Goal: Transaction & Acquisition: Book appointment/travel/reservation

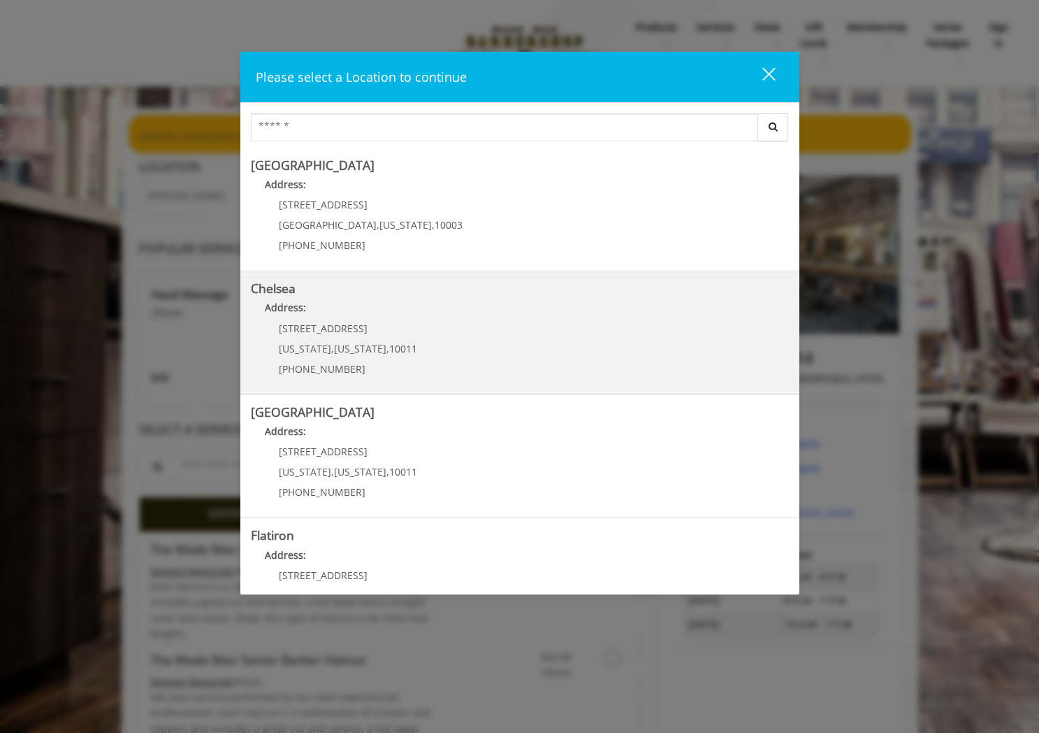
click at [369, 317] on p "Address:" at bounding box center [520, 311] width 538 height 22
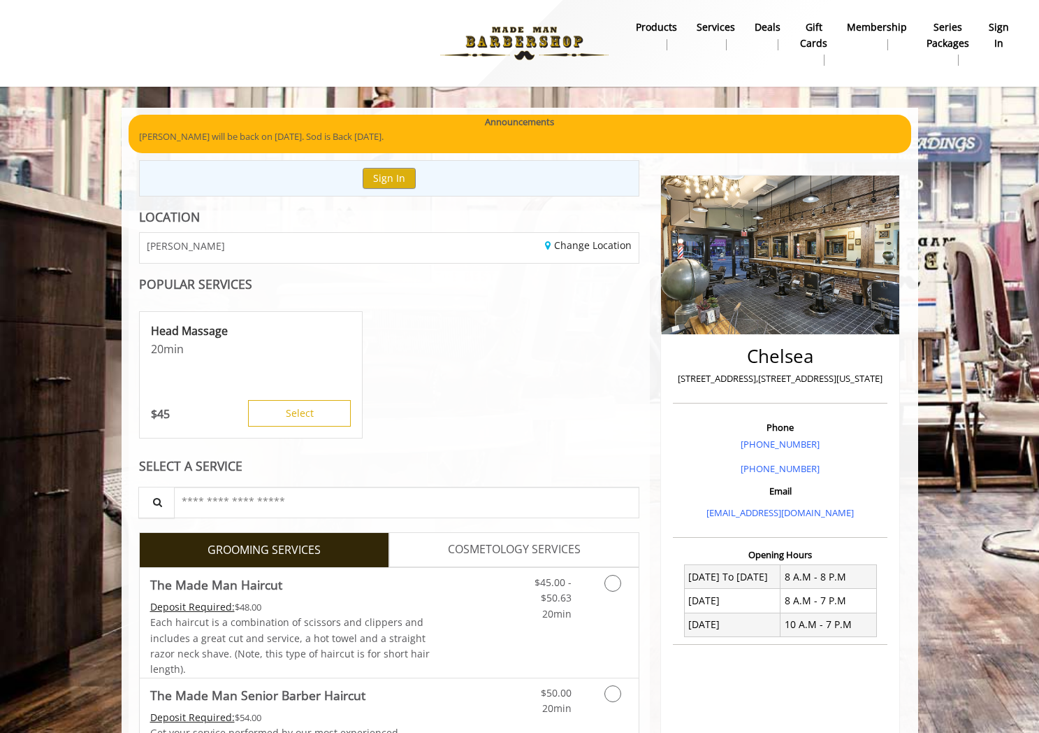
click at [1002, 41] on b "sign in" at bounding box center [999, 35] width 20 height 31
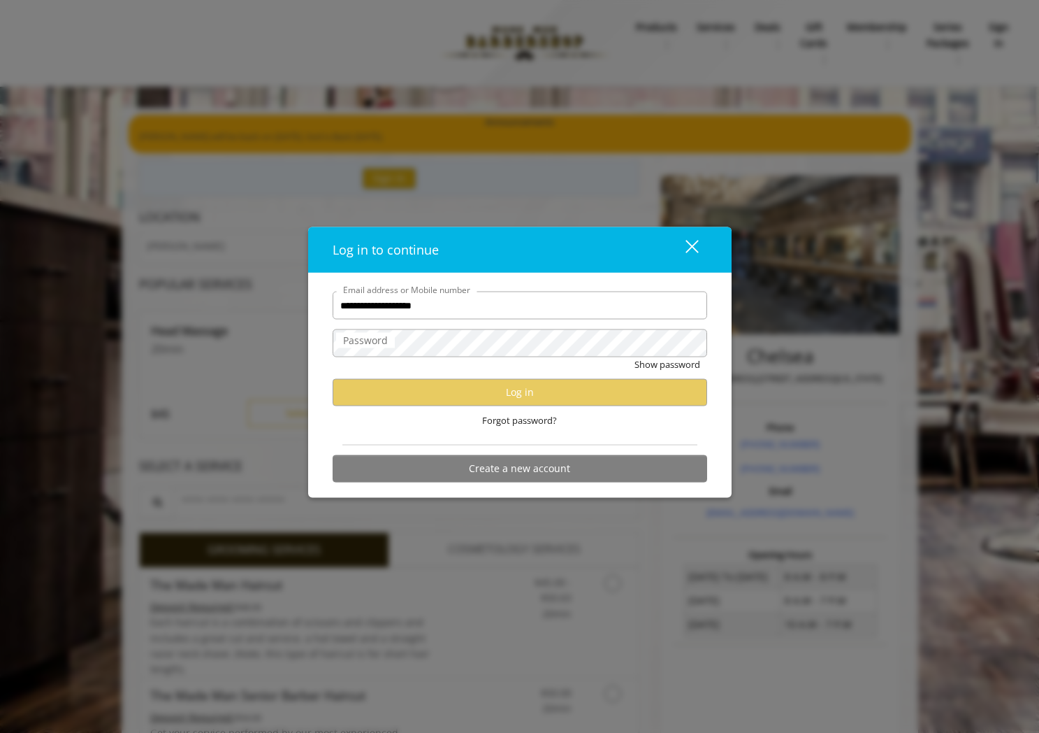
type input "**********"
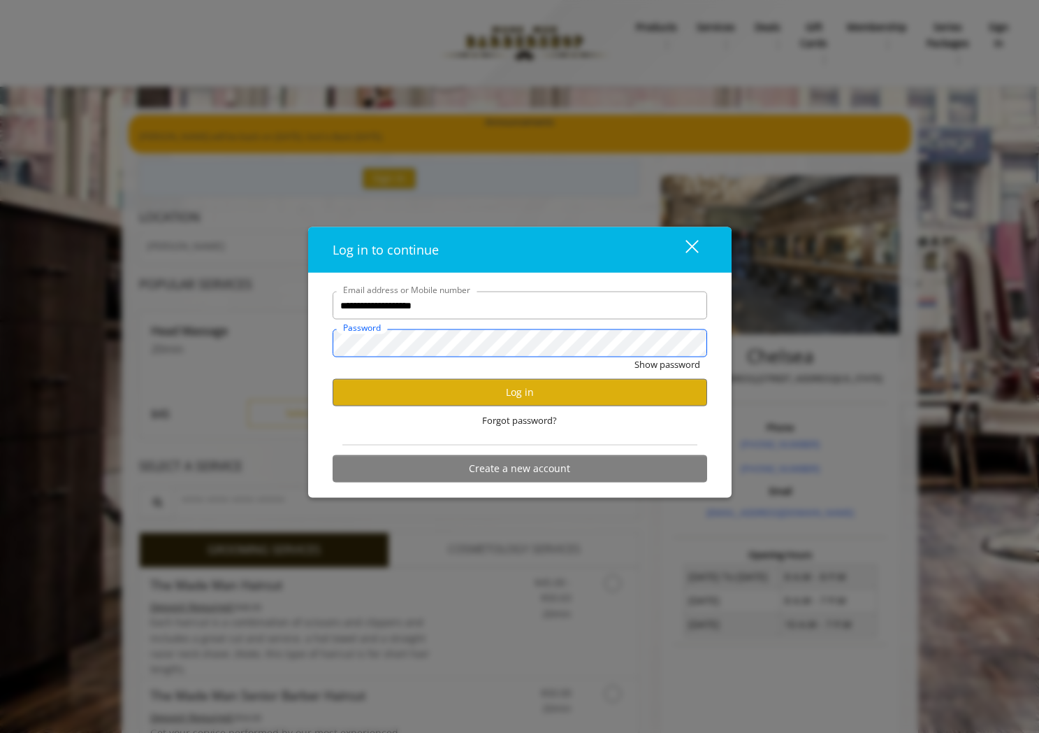
click at [635, 357] on button "Show password" at bounding box center [668, 364] width 66 height 15
click at [638, 357] on button "Hide password" at bounding box center [669, 364] width 62 height 15
click at [522, 398] on button "Log in" at bounding box center [520, 391] width 375 height 27
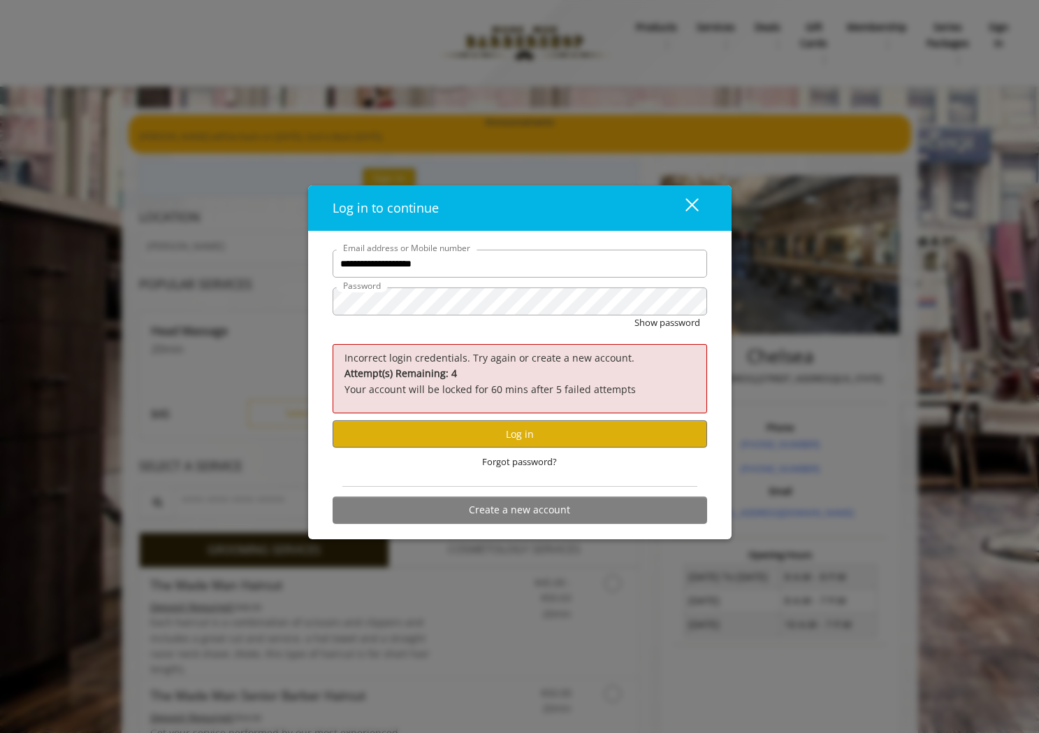
click at [434, 316] on div "Show password" at bounding box center [520, 326] width 375 height 22
click at [434, 435] on button "Log in" at bounding box center [520, 433] width 375 height 27
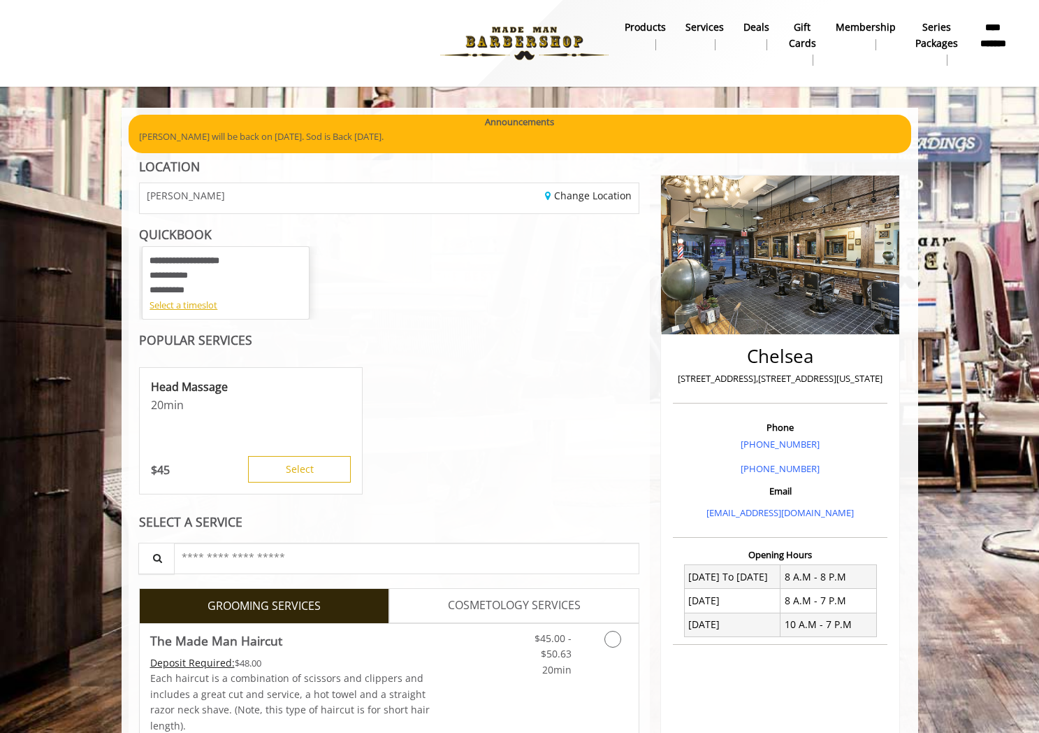
click at [849, 24] on b "Membership" at bounding box center [866, 27] width 60 height 15
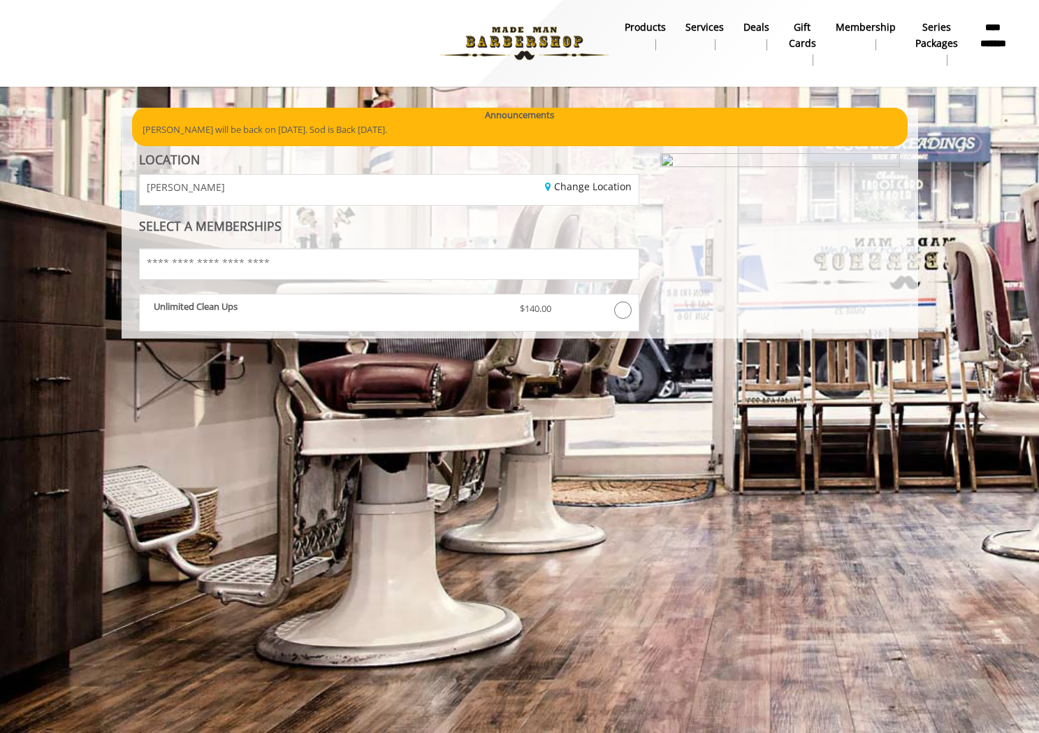
click at [977, 32] on link "**********" at bounding box center [993, 35] width 51 height 36
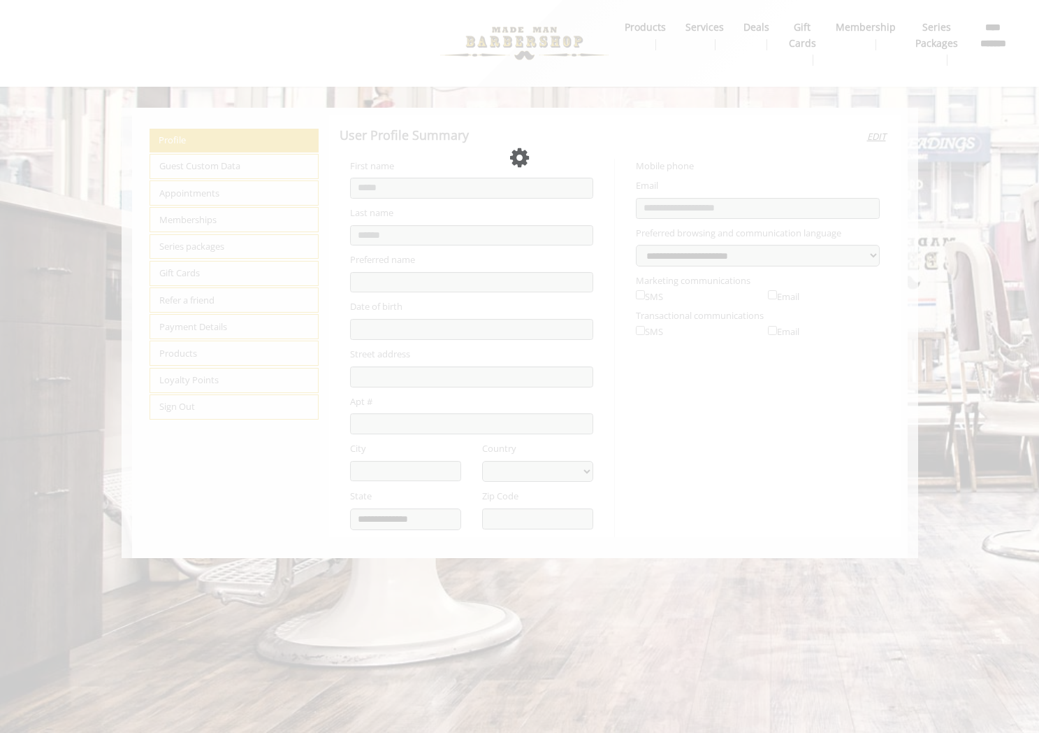
select select "***"
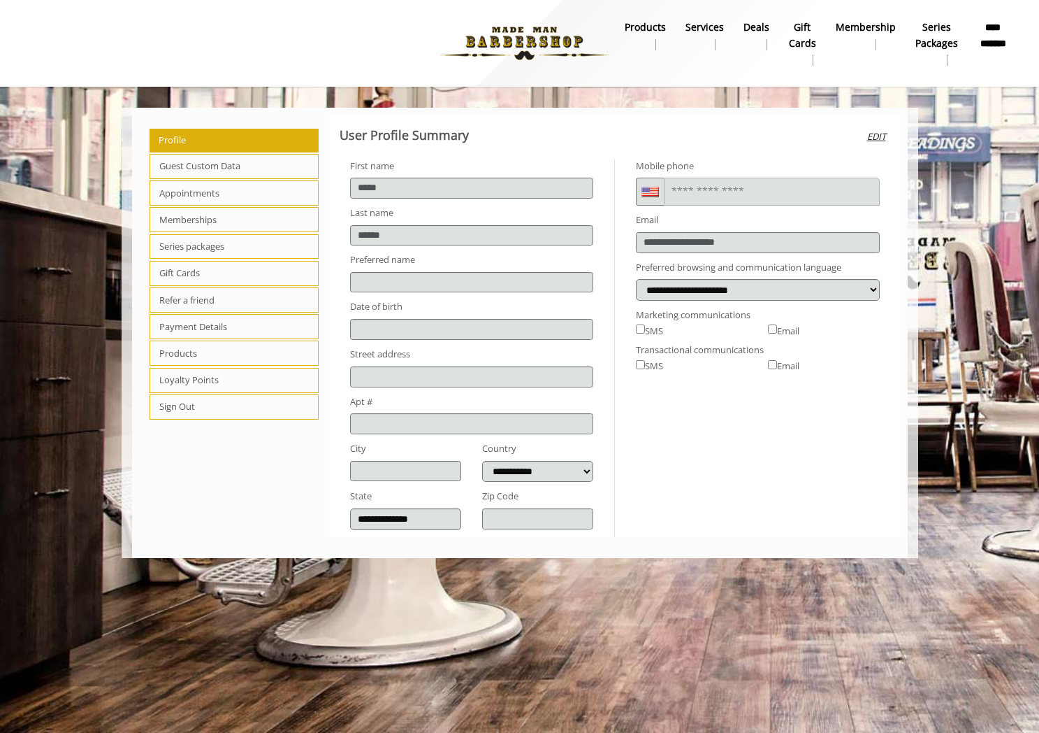
click at [983, 38] on b "**********" at bounding box center [993, 35] width 31 height 31
click at [234, 182] on span "Appointments" at bounding box center [235, 192] width 170 height 25
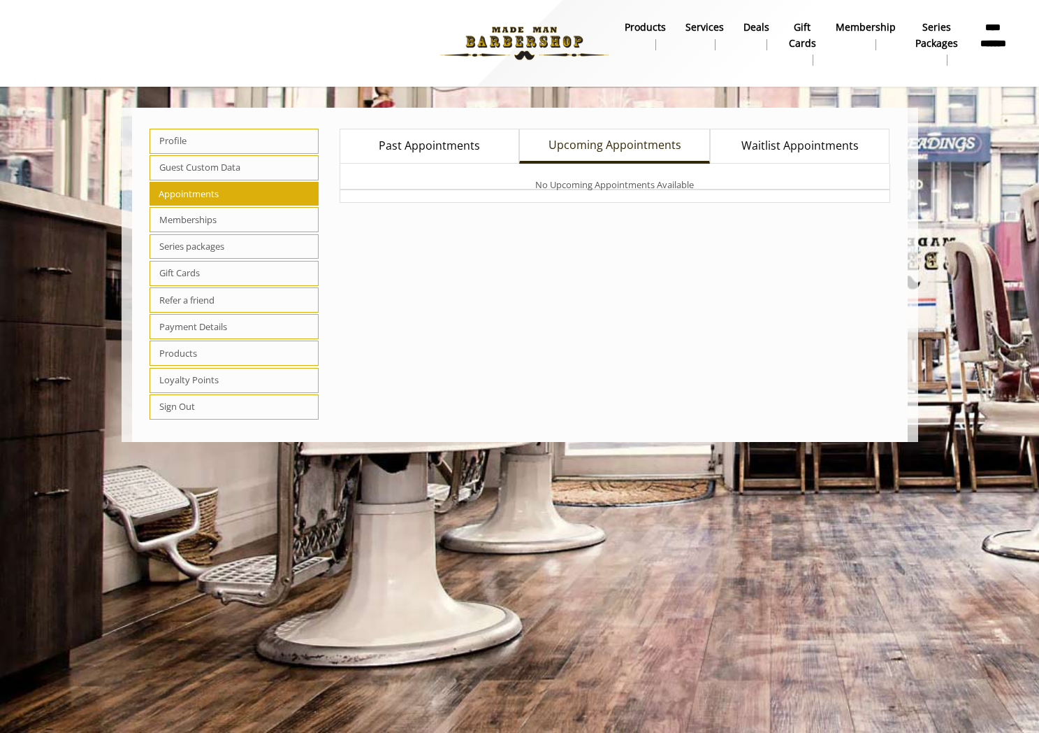
click at [466, 142] on span "Past Appointments" at bounding box center [429, 146] width 101 height 18
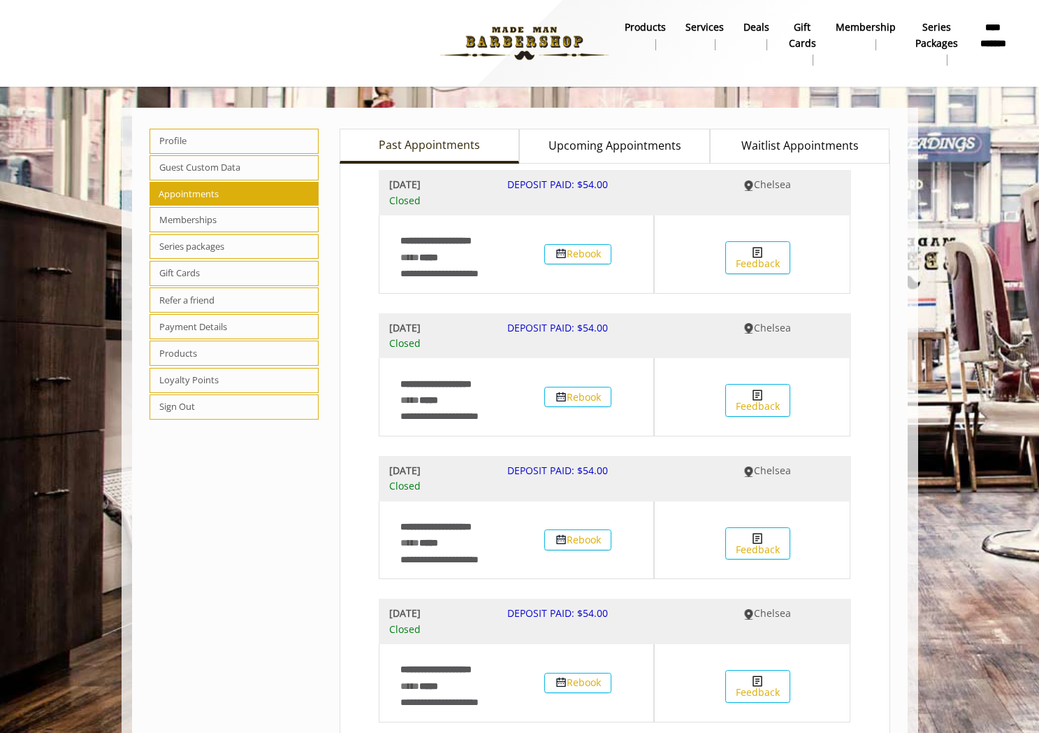
click at [433, 182] on b "Wed, Jul 30 2025" at bounding box center [437, 184] width 97 height 15
click at [442, 333] on b "Thu, Jun 05 2025" at bounding box center [437, 327] width 97 height 15
click at [566, 39] on img at bounding box center [524, 43] width 192 height 77
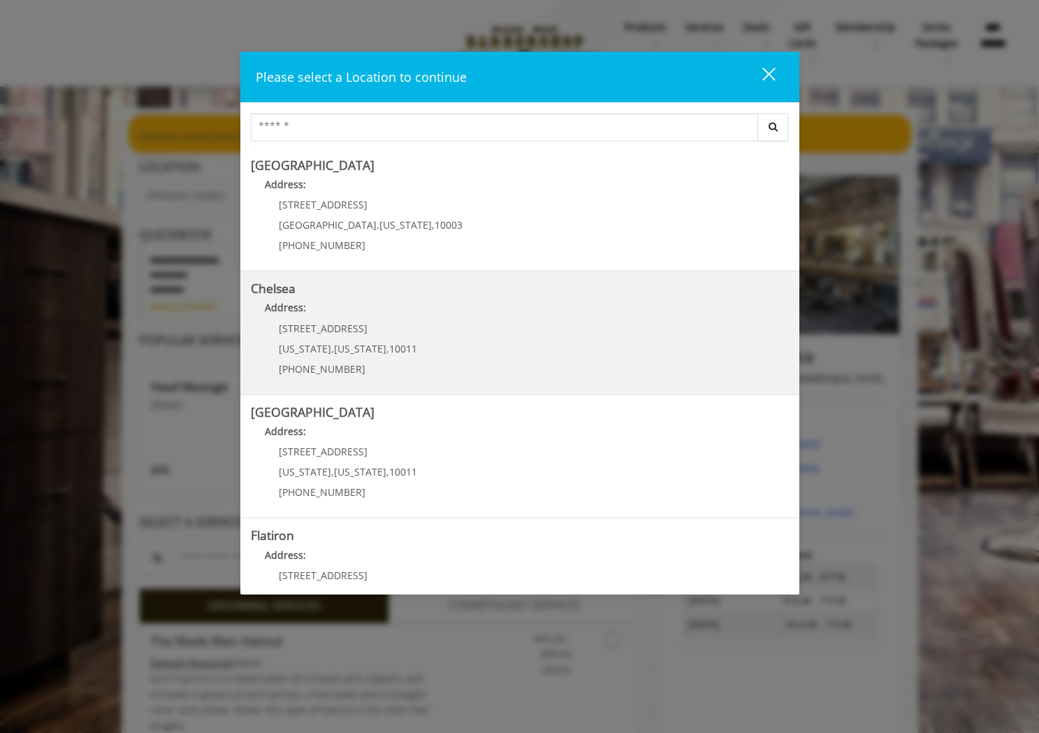
click at [351, 312] on p "Address:" at bounding box center [520, 311] width 538 height 22
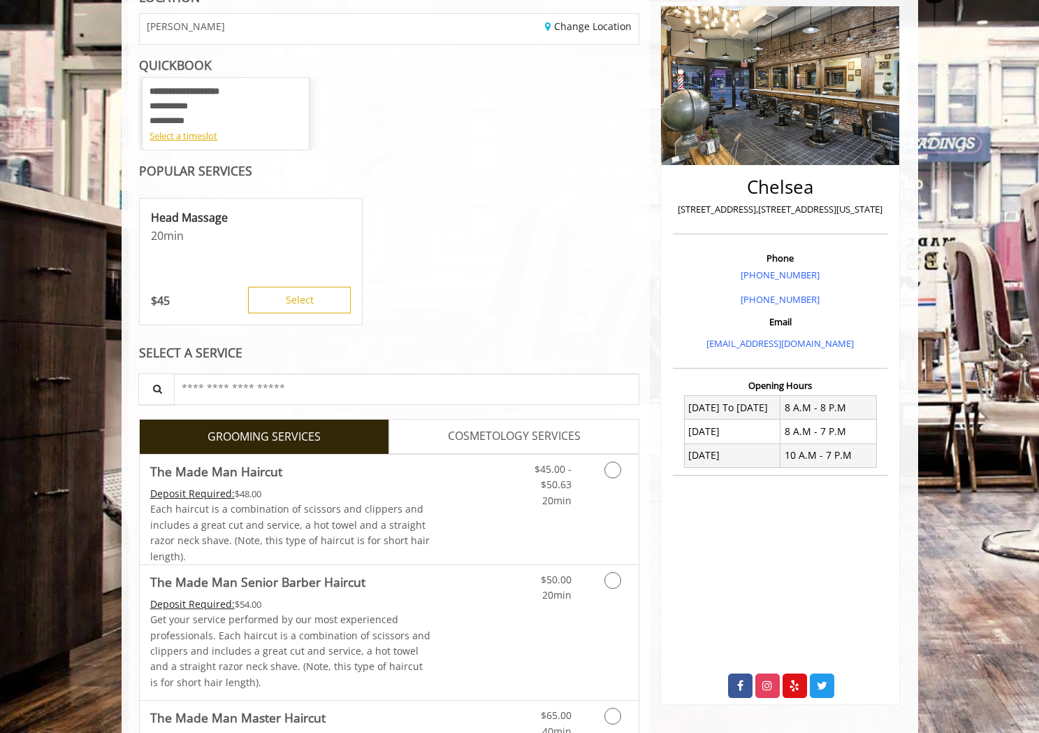
scroll to position [192, 0]
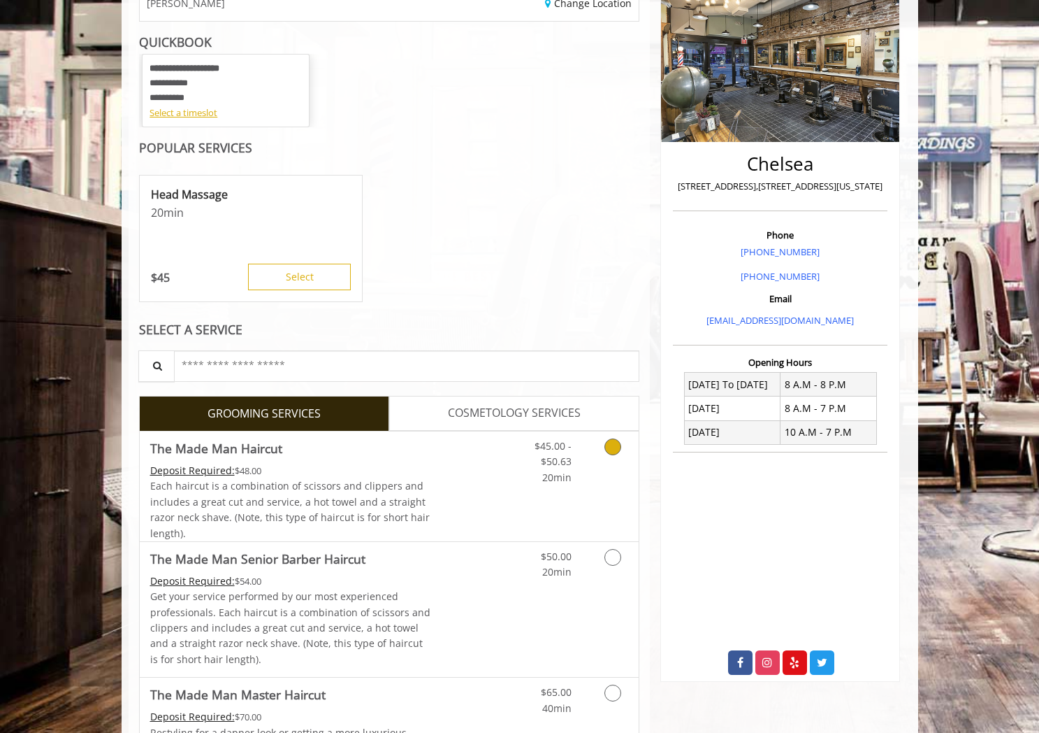
click at [606, 454] on link "Grooming services" at bounding box center [611, 458] width 36 height 54
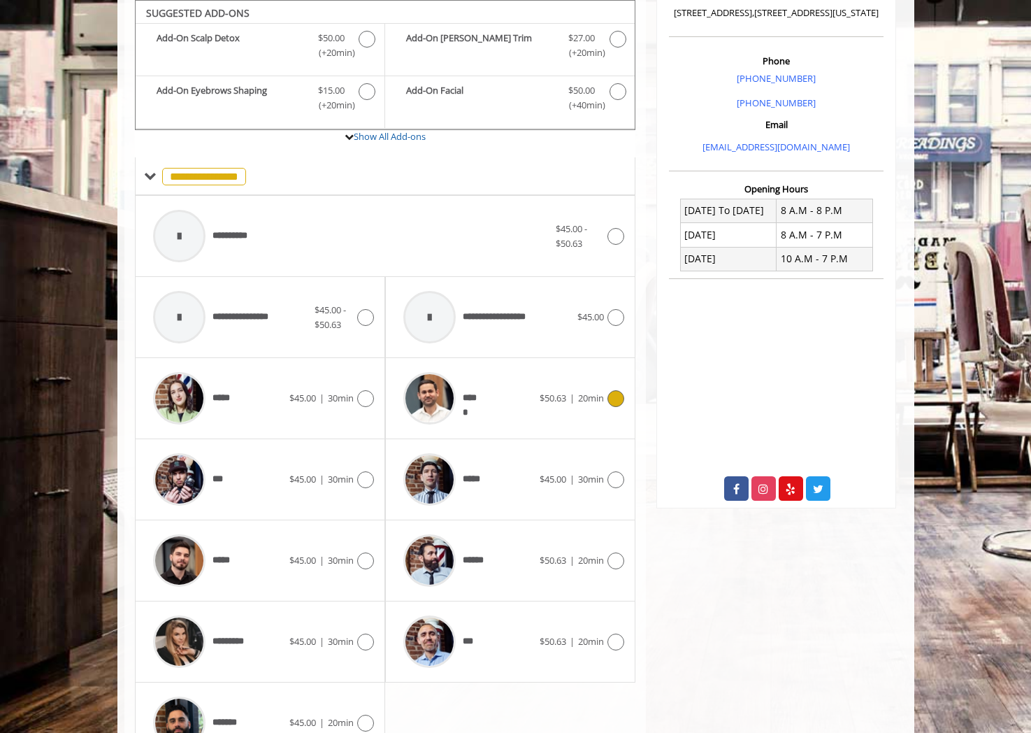
click at [476, 373] on span "*****" at bounding box center [437, 398] width 83 height 66
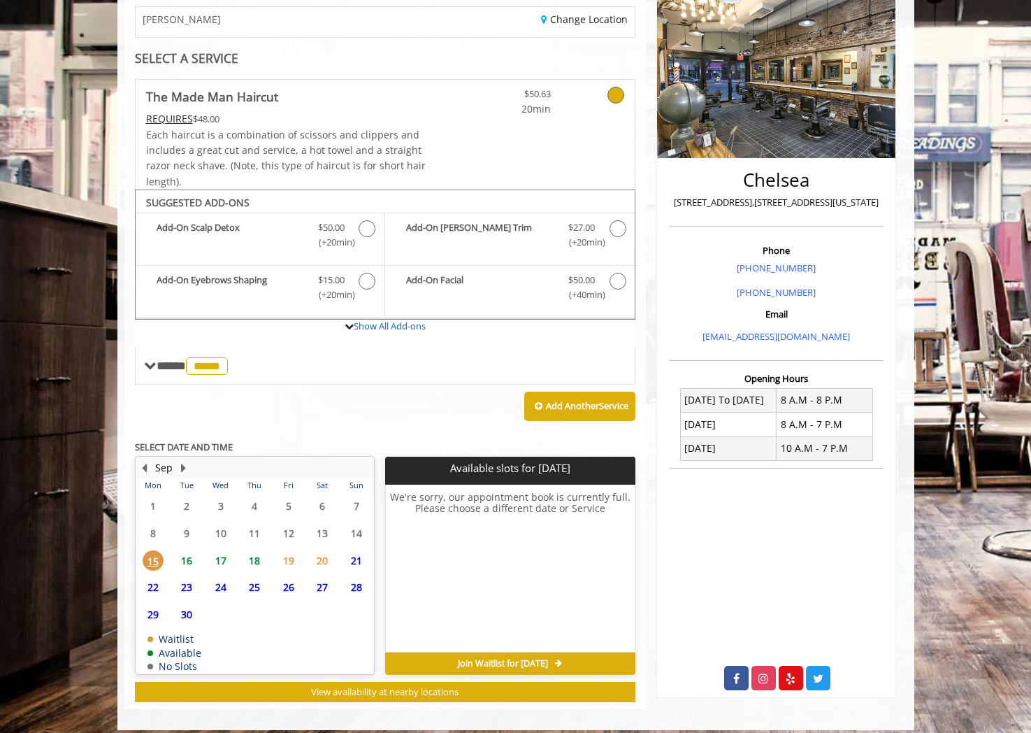
scroll to position [187, 0]
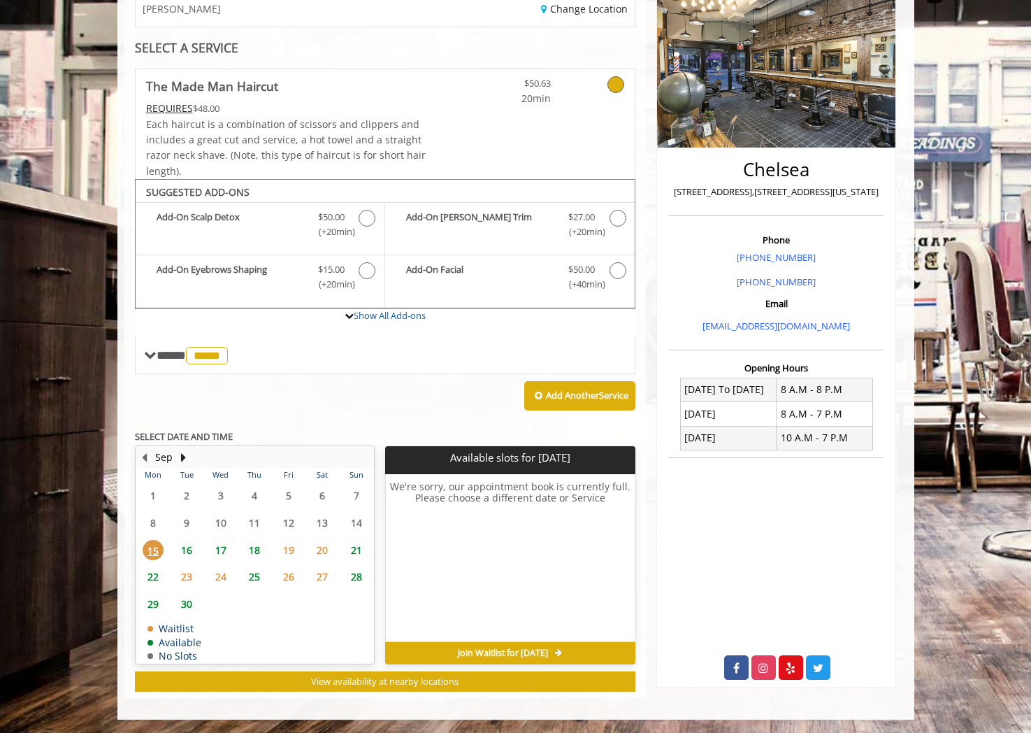
click at [218, 574] on span "24" at bounding box center [220, 576] width 21 height 20
click at [192, 569] on span "23" at bounding box center [186, 576] width 21 height 20
click at [159, 552] on span "15" at bounding box center [153, 550] width 21 height 20
click at [194, 550] on span "16" at bounding box center [186, 550] width 21 height 20
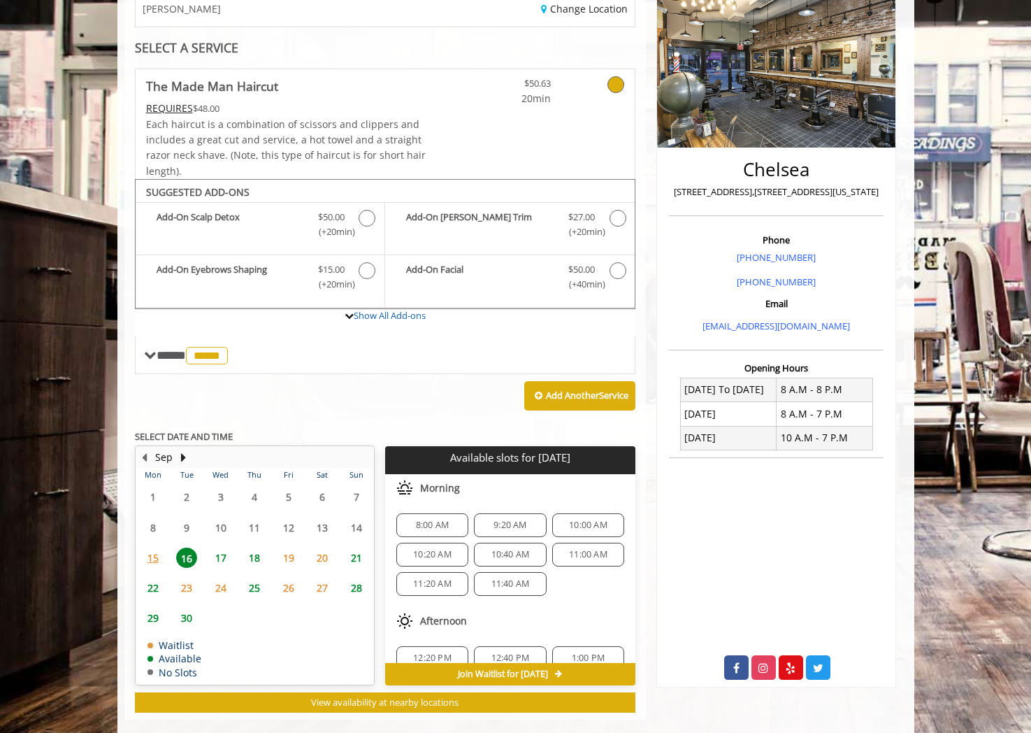
scroll to position [208, 0]
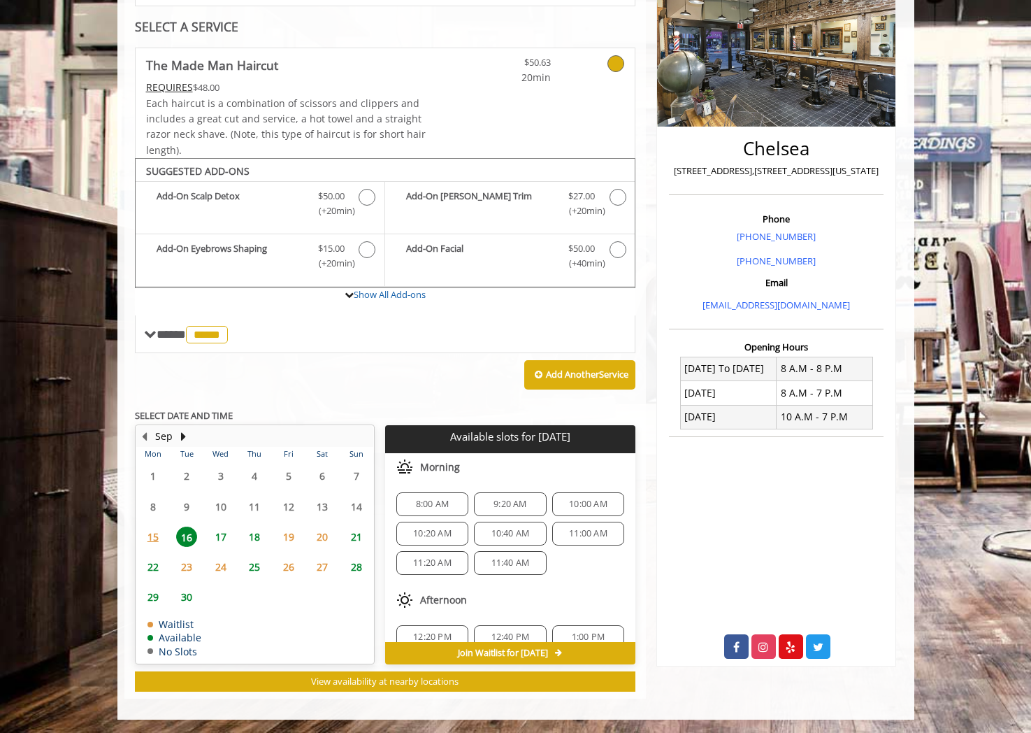
click at [256, 531] on span "18" at bounding box center [254, 536] width 21 height 20
click at [154, 565] on span "22" at bounding box center [153, 566] width 21 height 20
click at [157, 535] on span "15" at bounding box center [153, 536] width 21 height 20
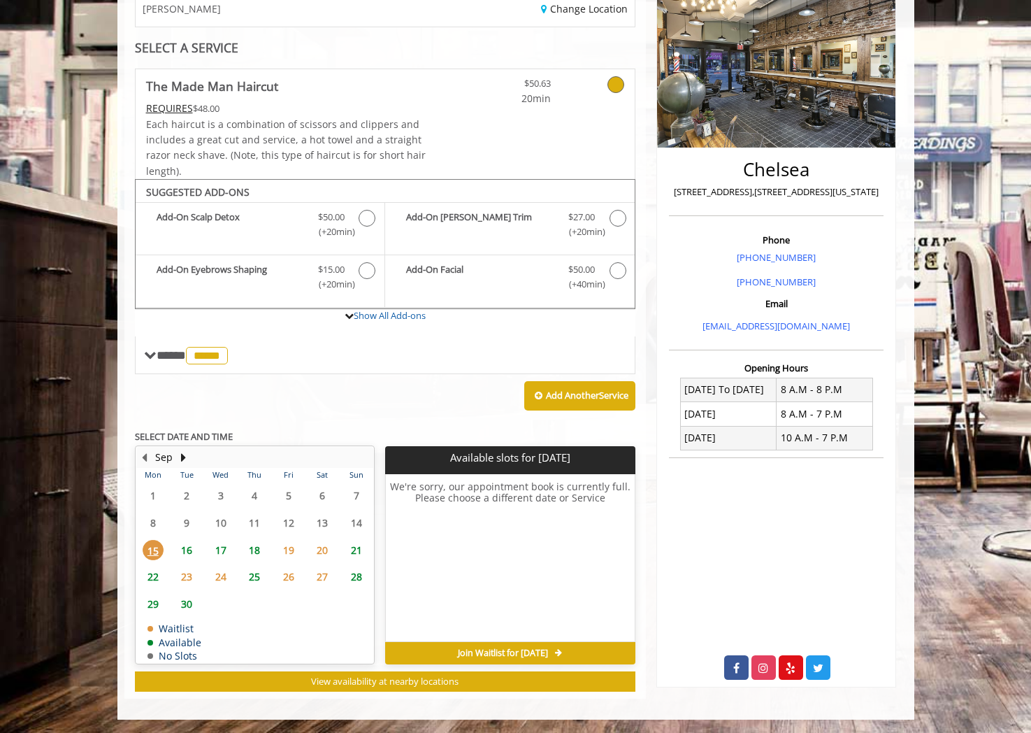
click at [181, 574] on span "23" at bounding box center [186, 576] width 21 height 20
click at [152, 577] on span "22" at bounding box center [153, 576] width 21 height 20
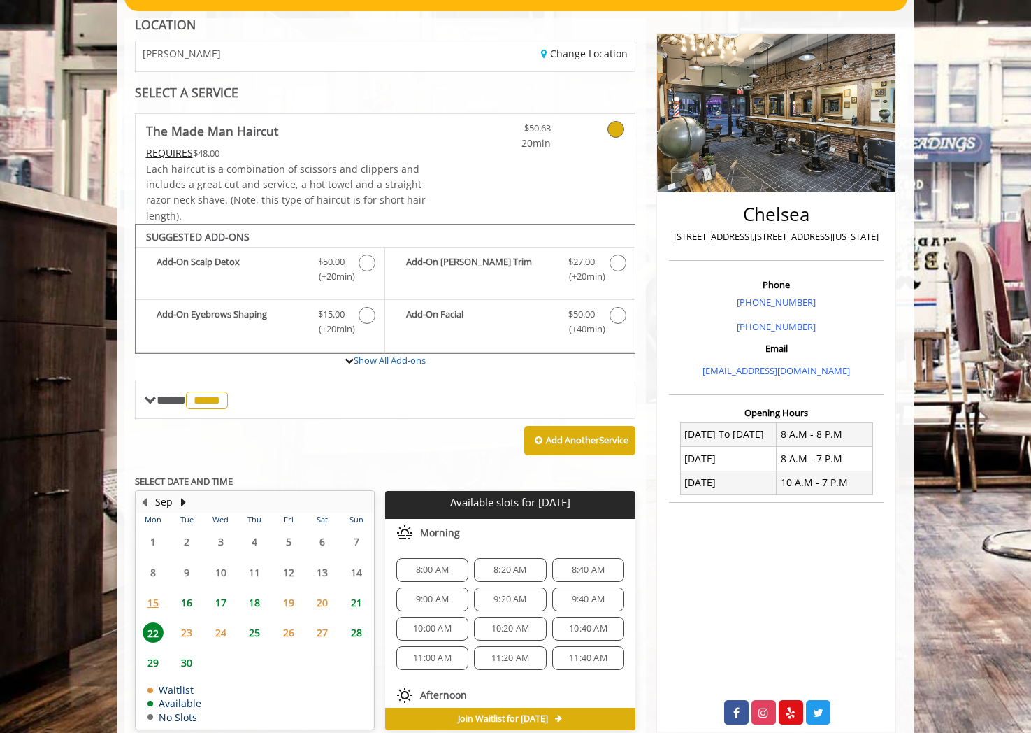
scroll to position [208, 0]
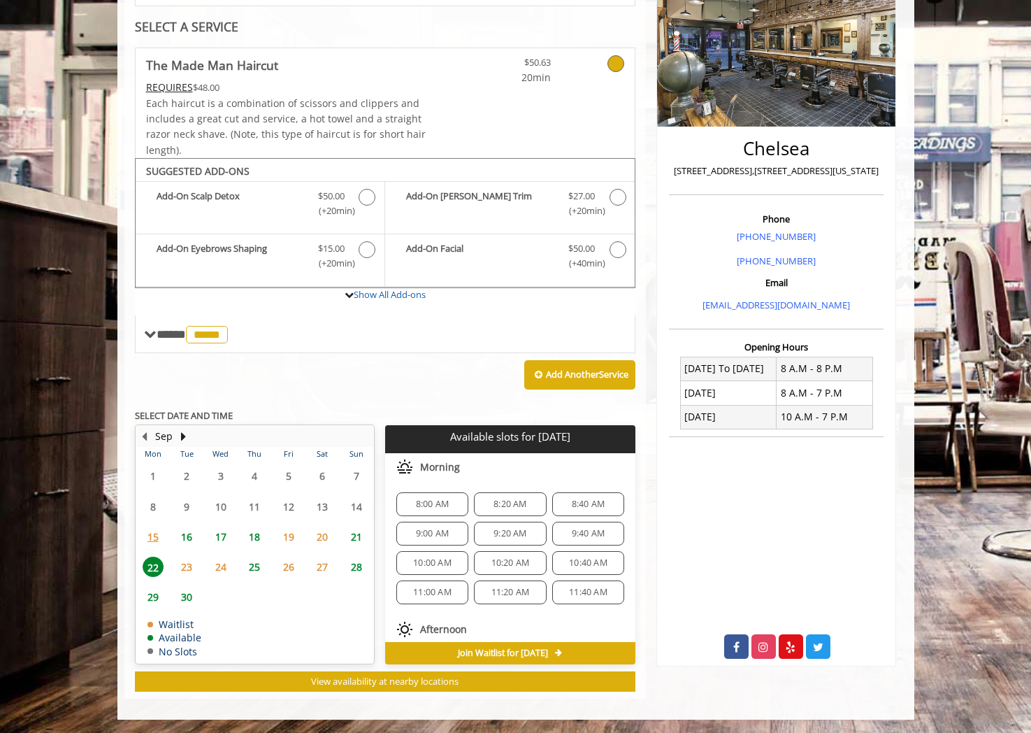
click at [227, 569] on span "24" at bounding box center [220, 566] width 21 height 20
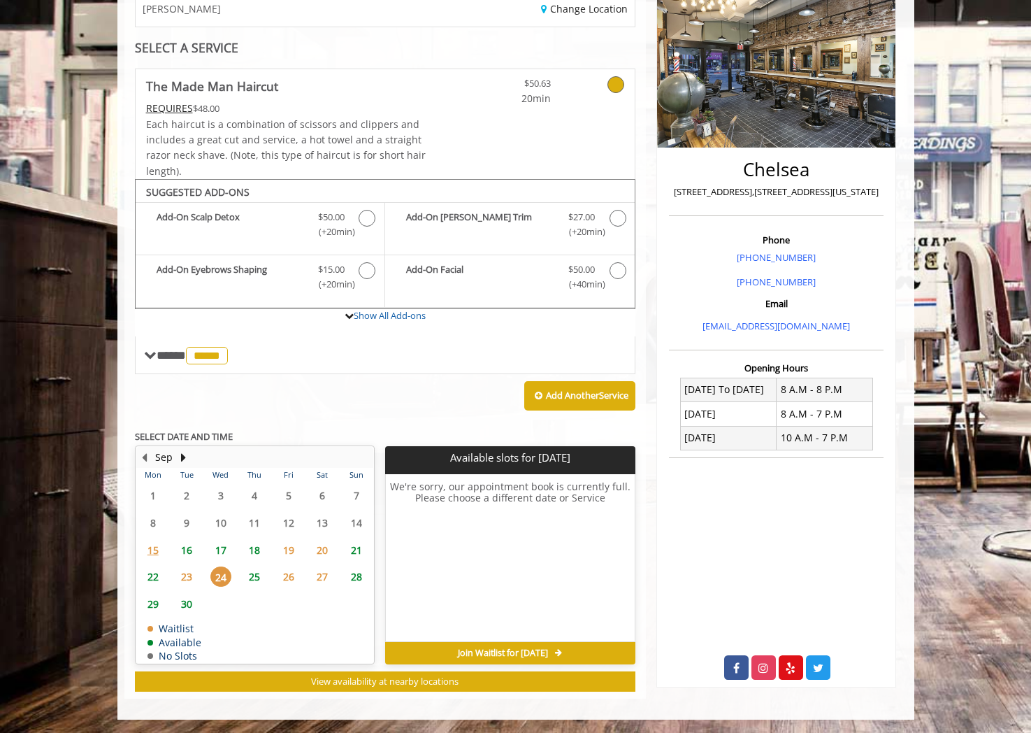
click at [155, 573] on span "22" at bounding box center [153, 576] width 21 height 20
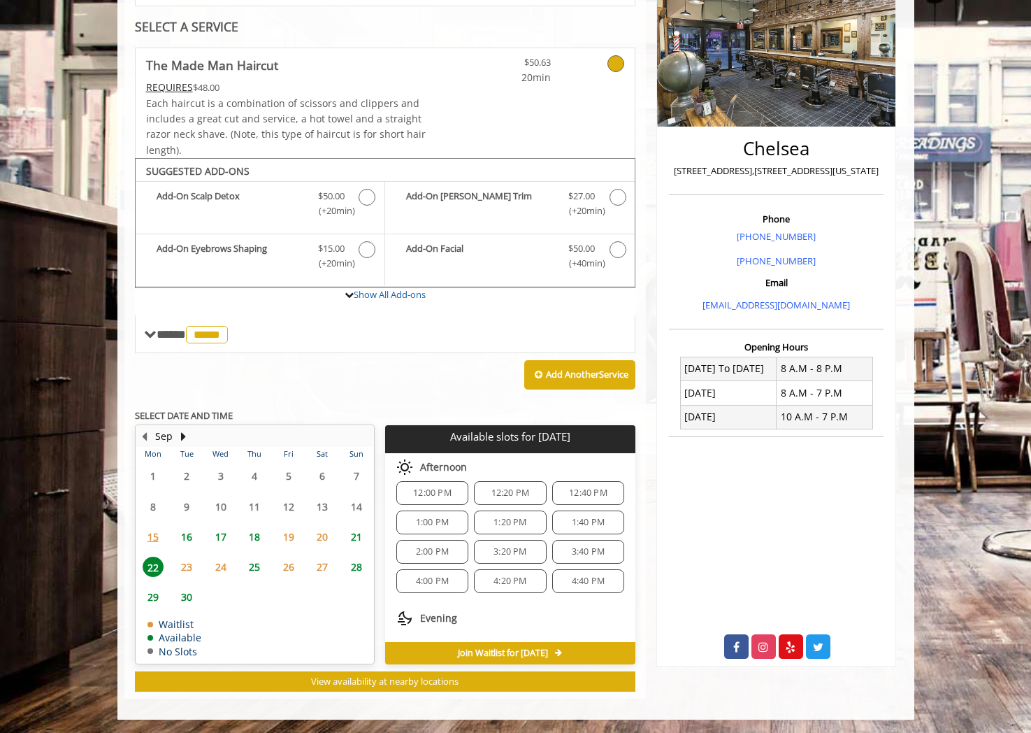
scroll to position [173, 0]
click at [574, 586] on span "4:40 PM" at bounding box center [588, 581] width 33 height 11
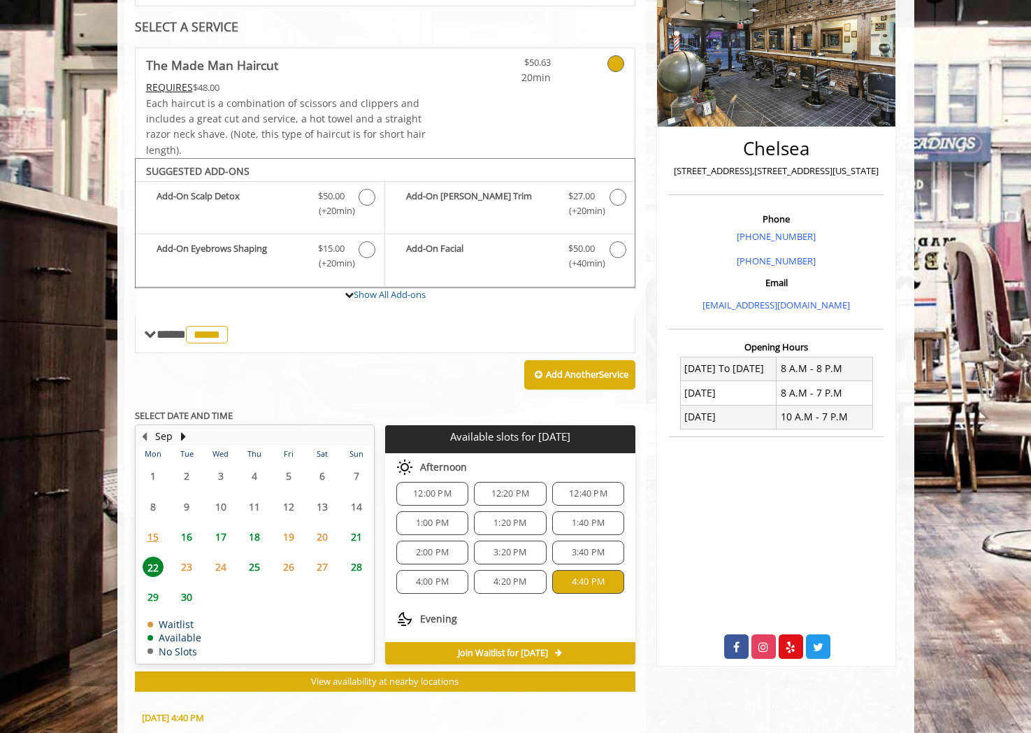
scroll to position [460, 0]
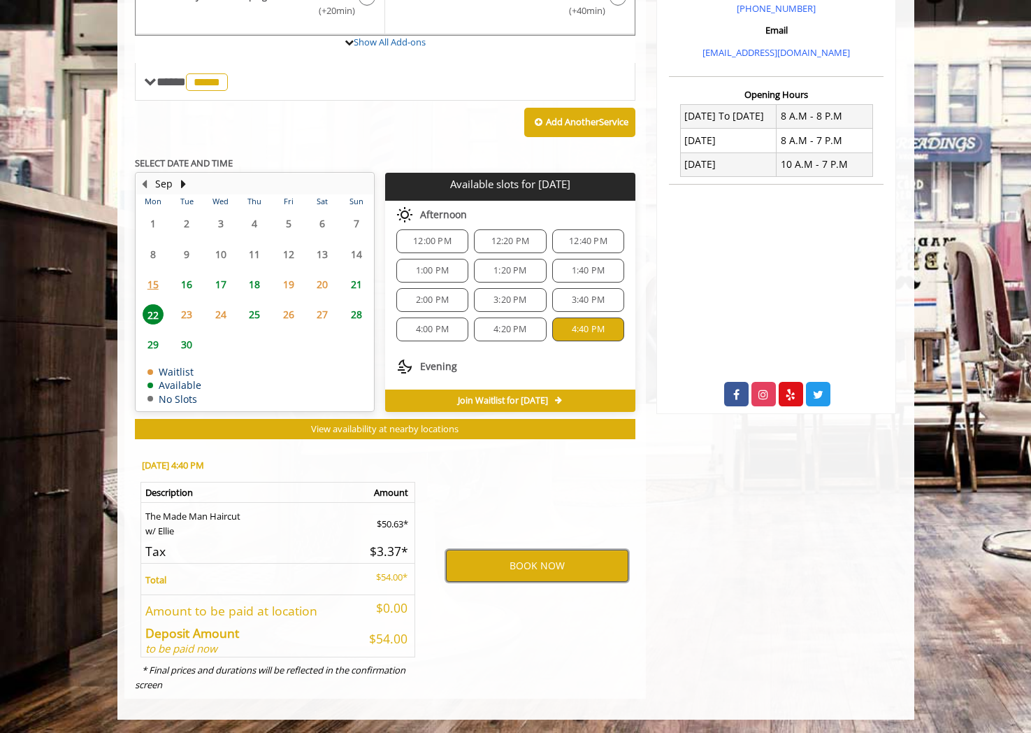
click at [524, 579] on button "BOOK NOW" at bounding box center [537, 565] width 182 height 32
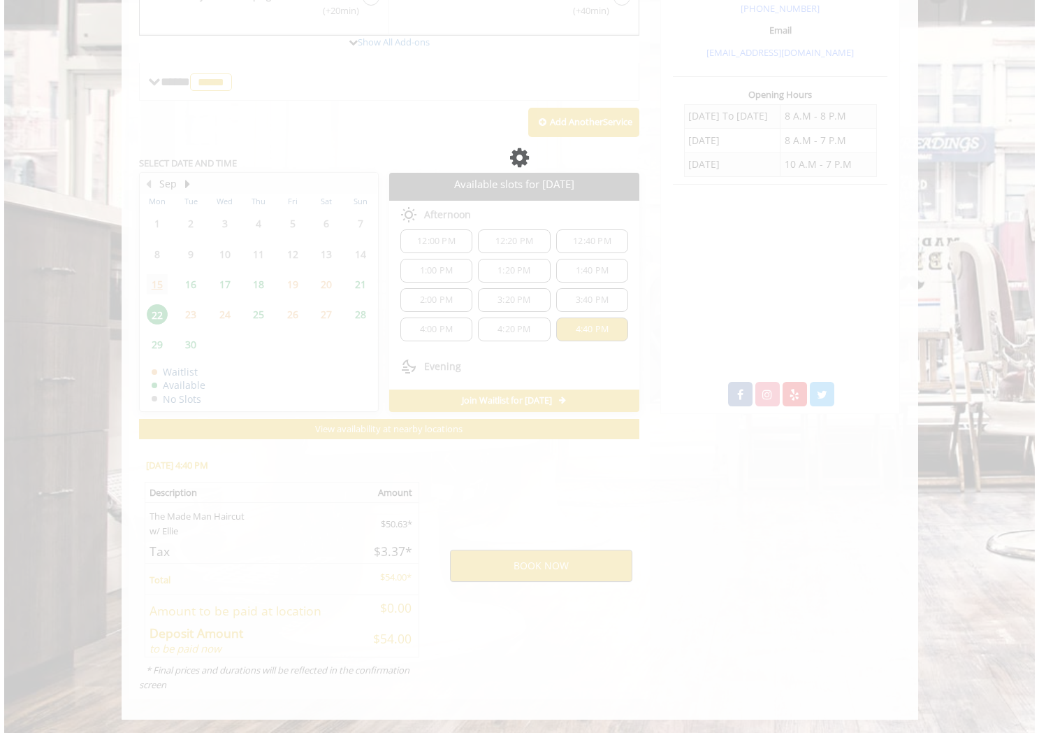
scroll to position [0, 0]
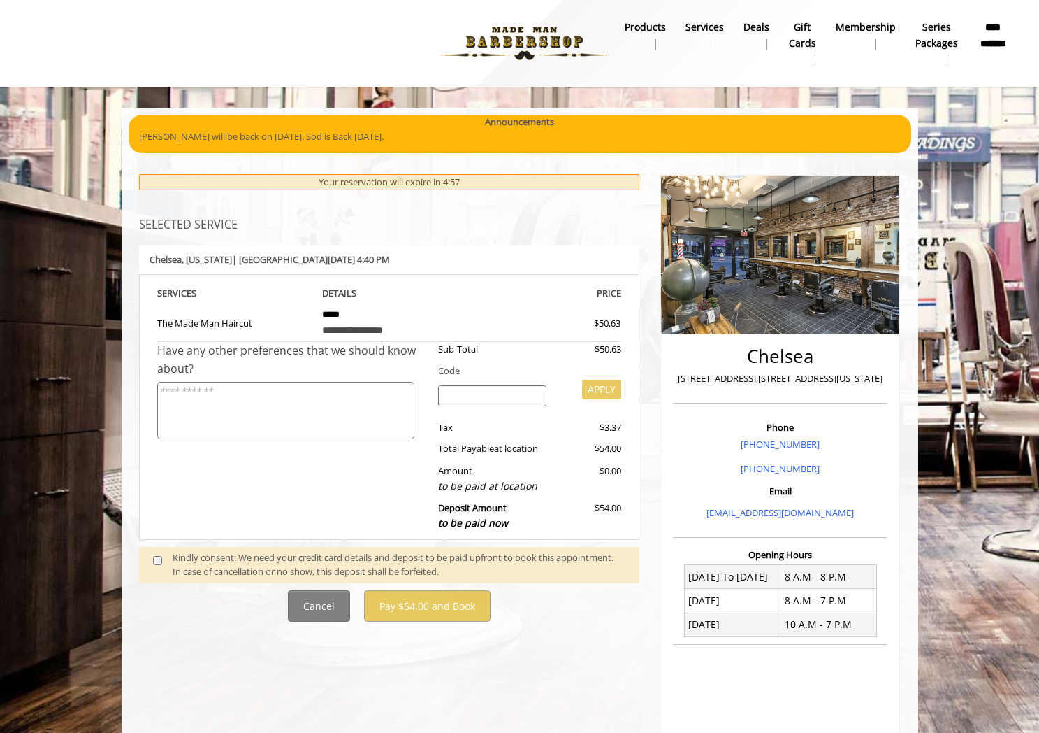
click at [213, 555] on div "Kindly consent: We need your credit card details and deposit to be paid upfront…" at bounding box center [399, 564] width 453 height 29
click at [152, 552] on span at bounding box center [163, 564] width 41 height 29
click at [159, 566] on span at bounding box center [163, 564] width 41 height 29
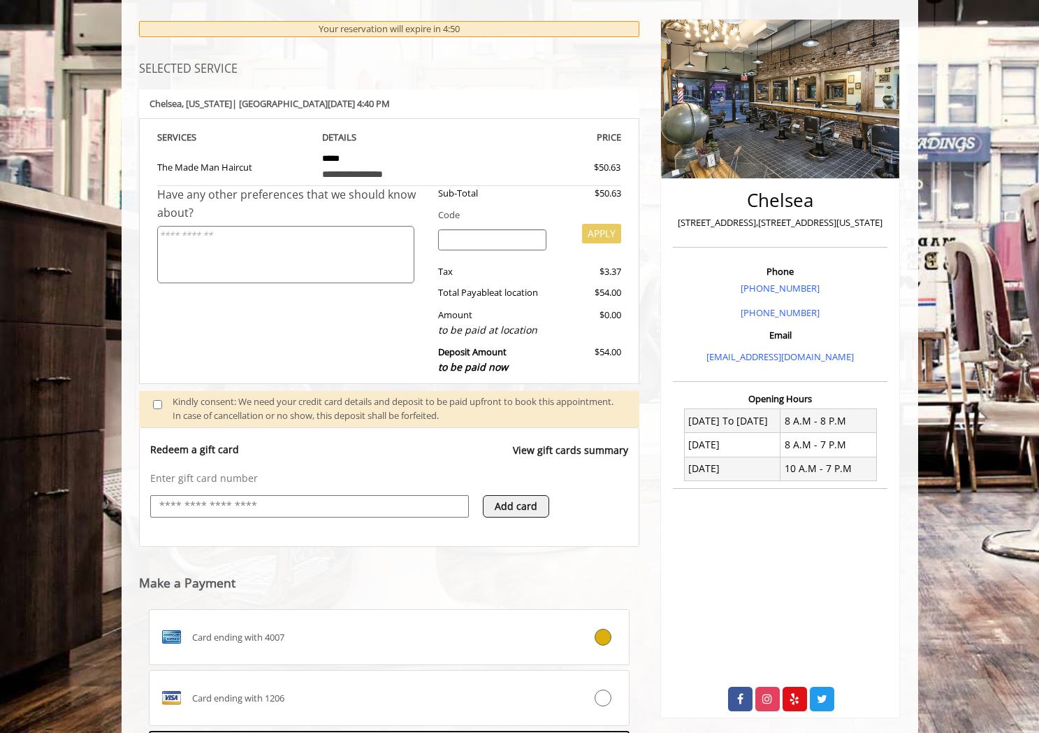
scroll to position [45, 0]
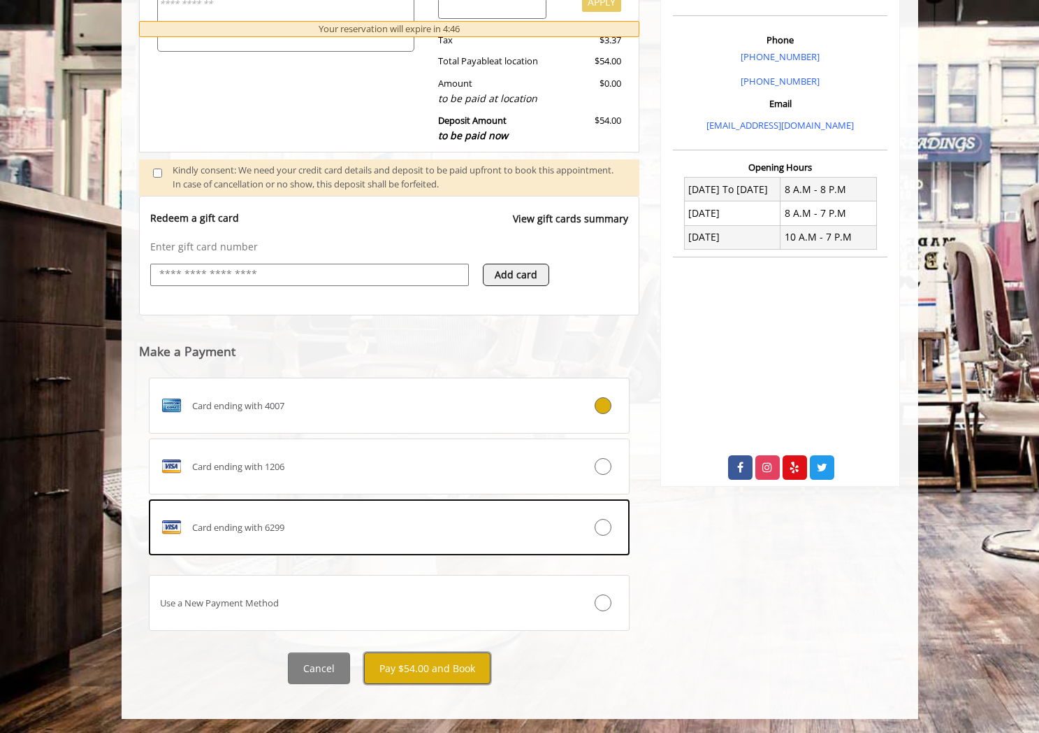
click at [433, 665] on button "Pay $54.00 and Book" at bounding box center [427, 667] width 127 height 31
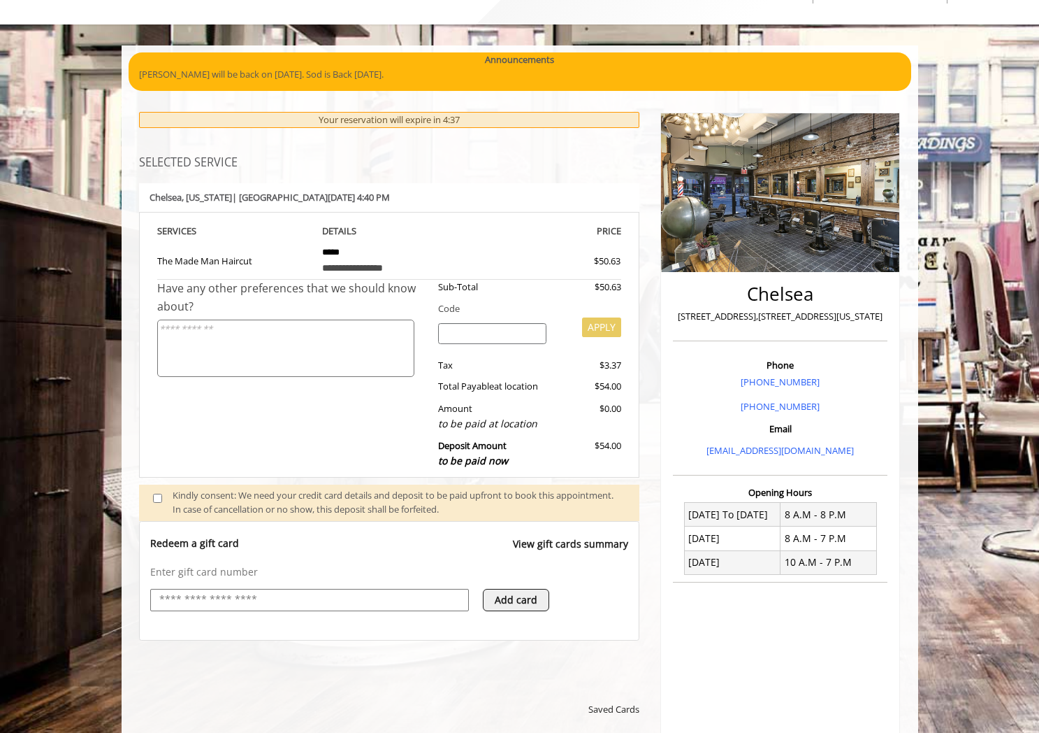
scroll to position [0, 0]
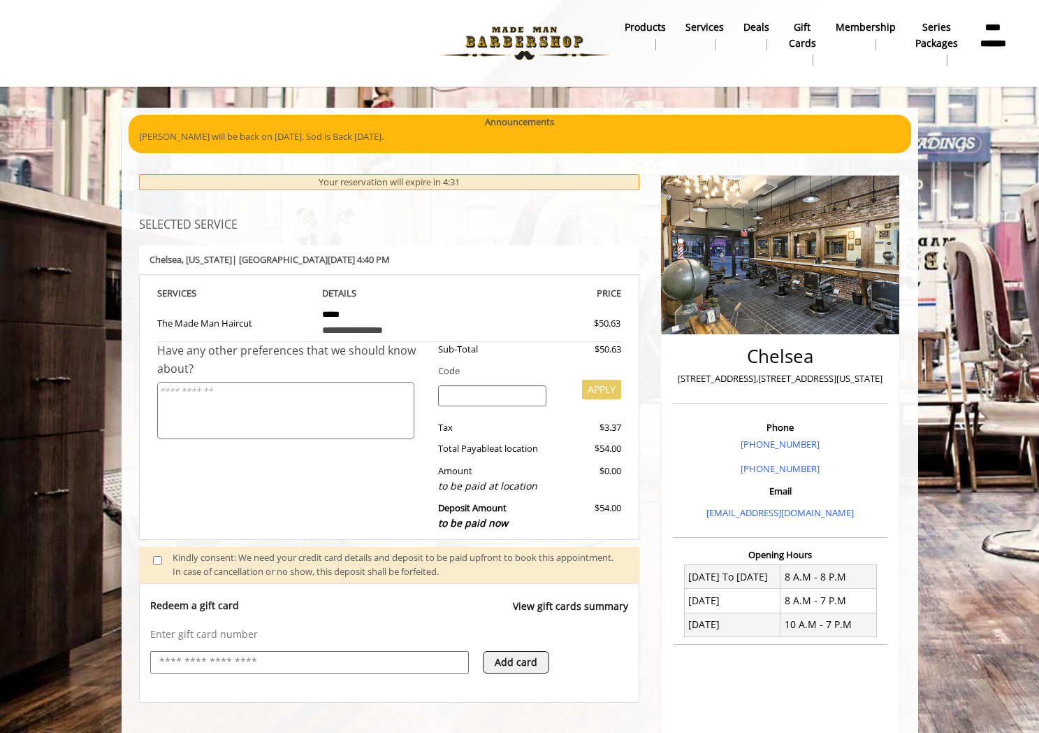
click at [368, 475] on div "Have any other preferences that we should know about?" at bounding box center [292, 440] width 271 height 196
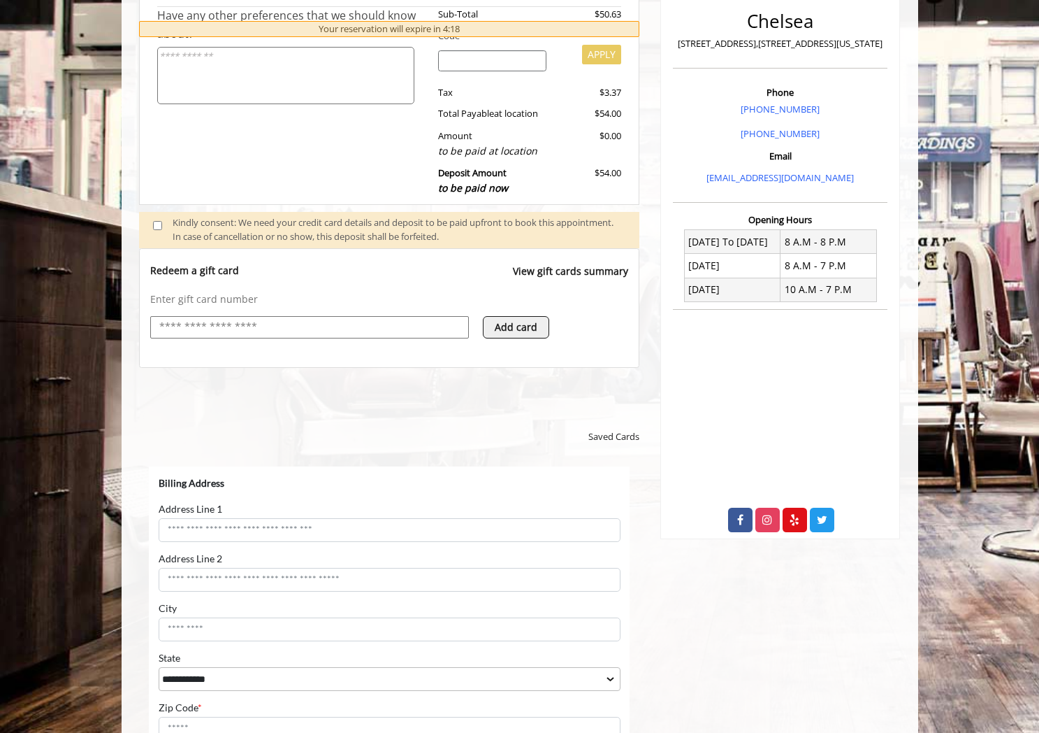
scroll to position [452, 0]
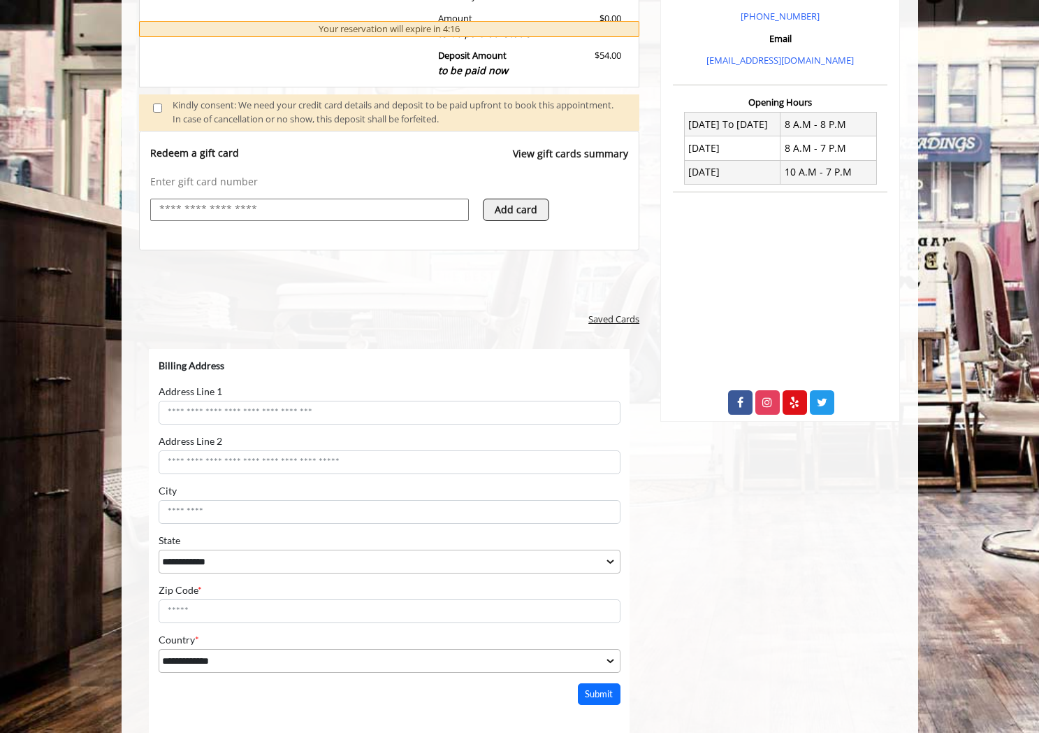
click at [602, 317] on span "Saved Cards" at bounding box center [614, 319] width 51 height 15
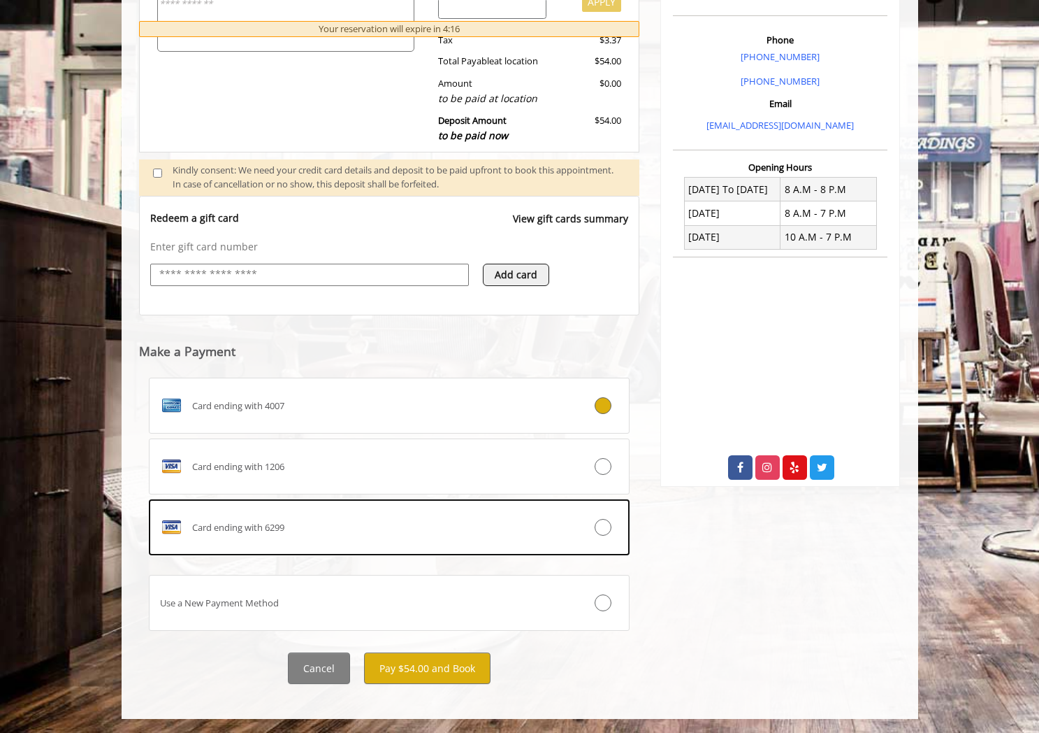
scroll to position [387, 0]
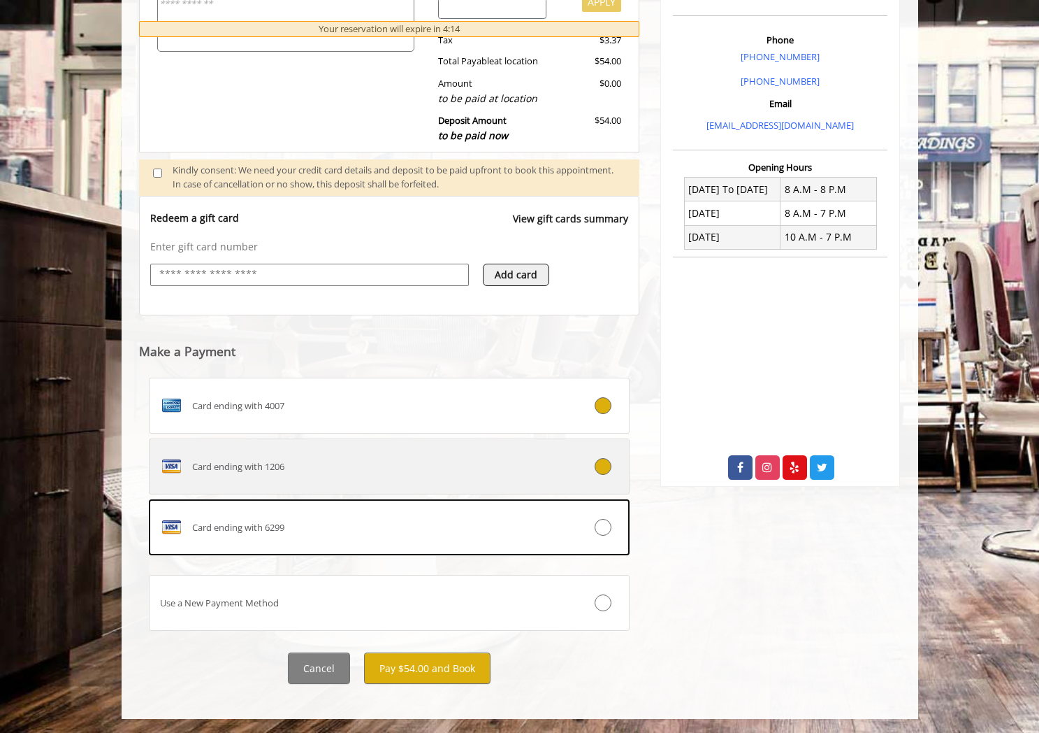
click at [341, 481] on label "Card ending with 1206" at bounding box center [390, 466] width 482 height 56
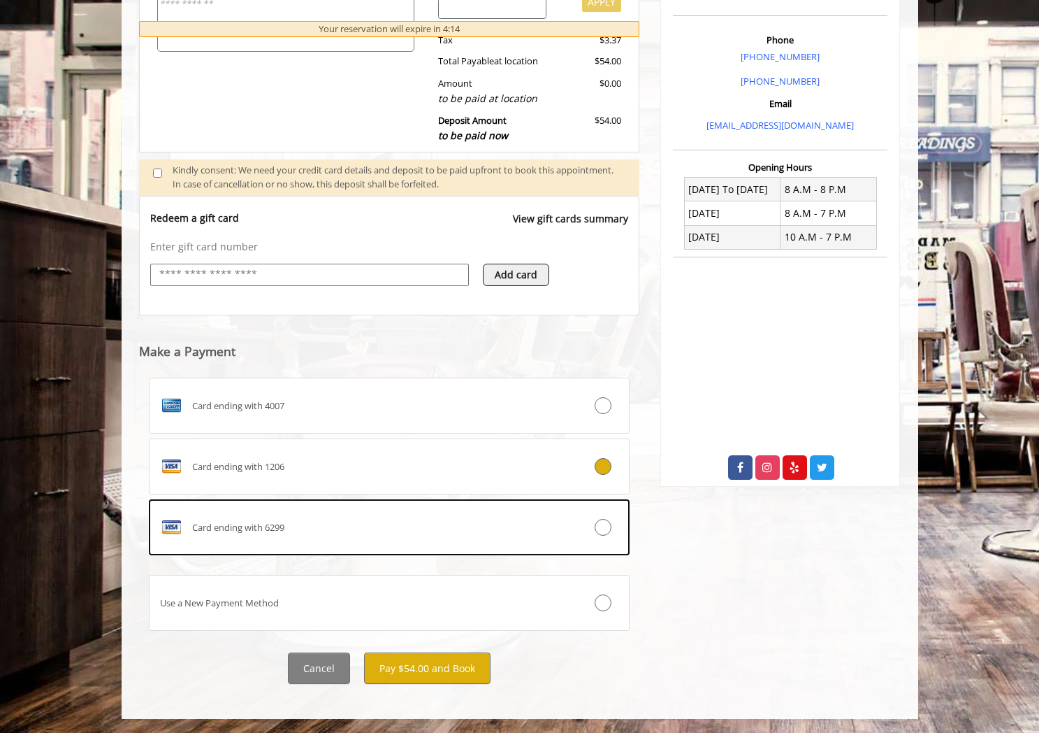
scroll to position [356, 0]
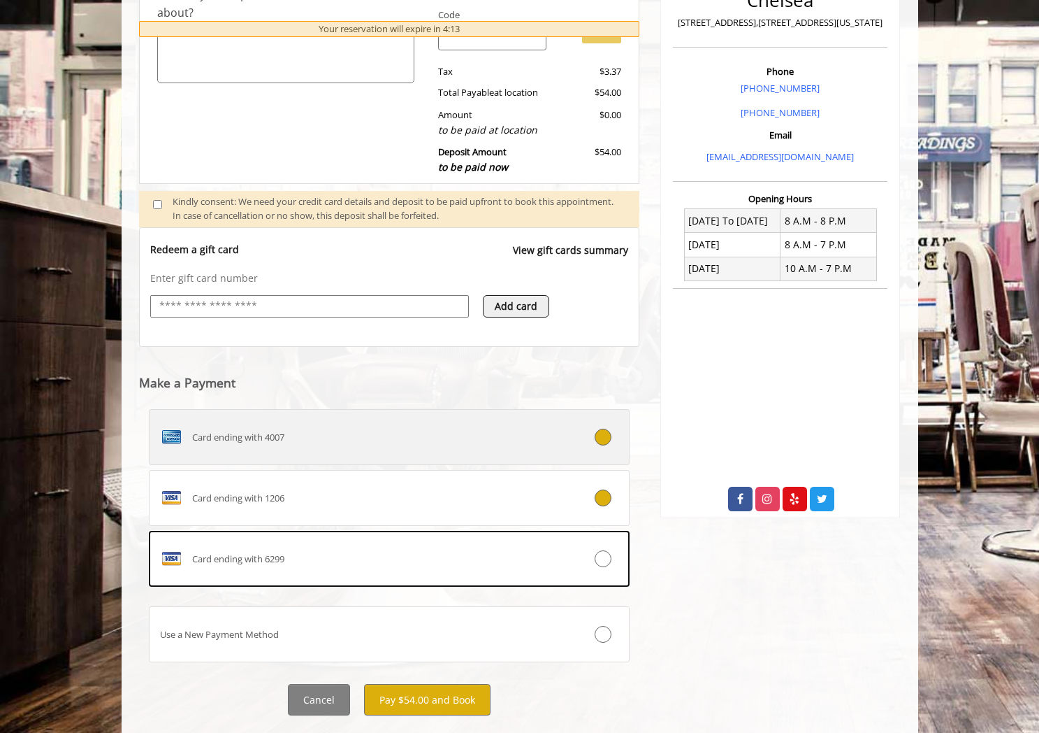
click at [352, 445] on div "Card ending with 4007" at bounding box center [350, 437] width 400 height 22
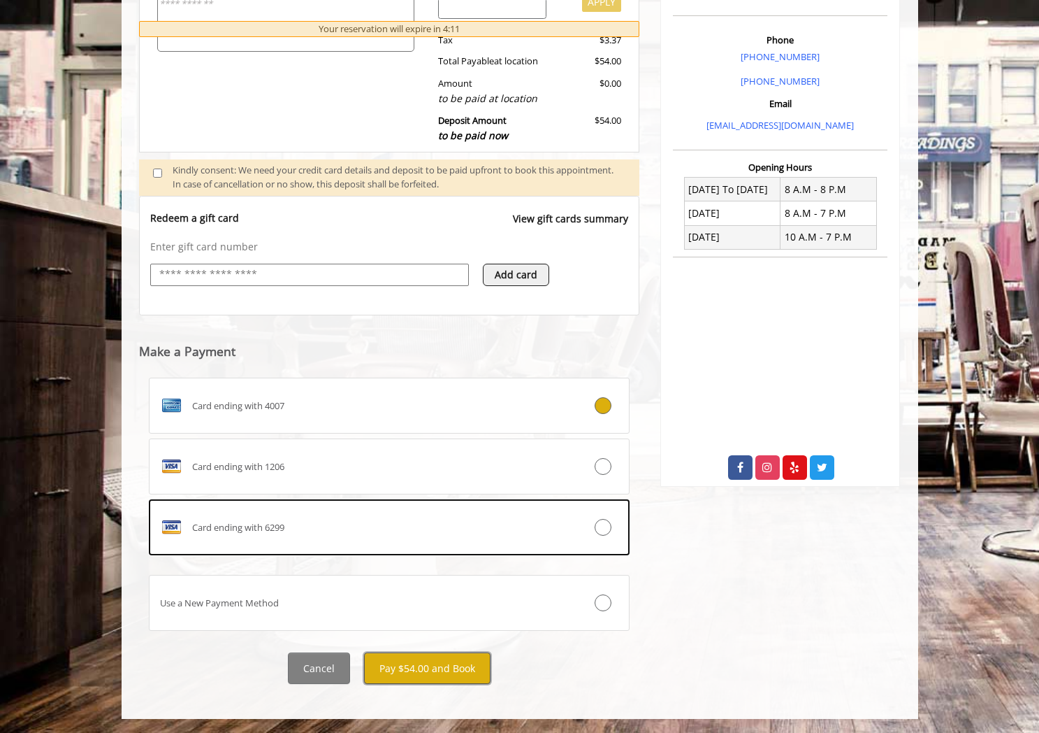
click at [403, 662] on button "Pay $54.00 and Book" at bounding box center [427, 667] width 127 height 31
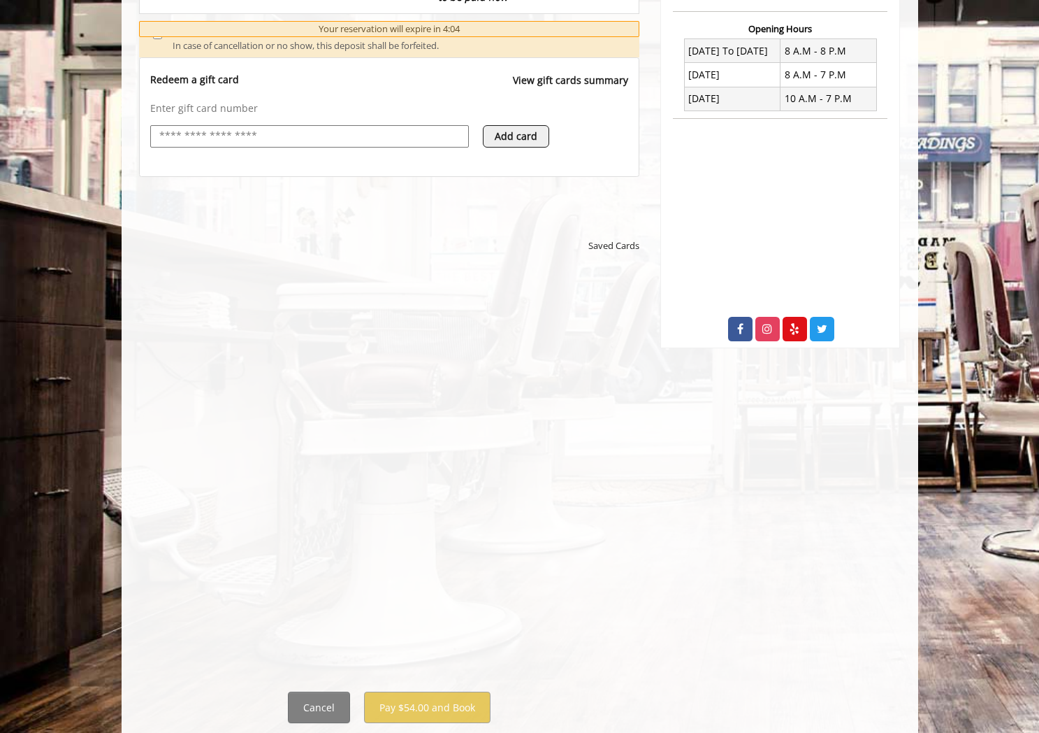
scroll to position [565, 0]
